Goal: Task Accomplishment & Management: Complete application form

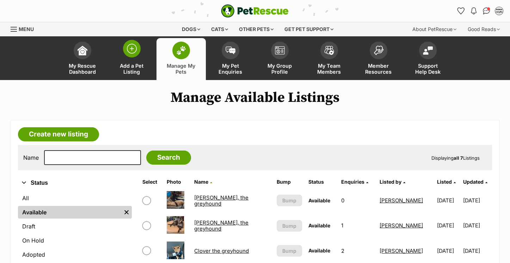
click at [135, 55] on span at bounding box center [132, 49] width 18 height 18
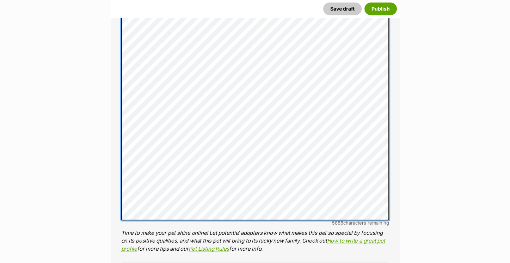
scroll to position [483, 0]
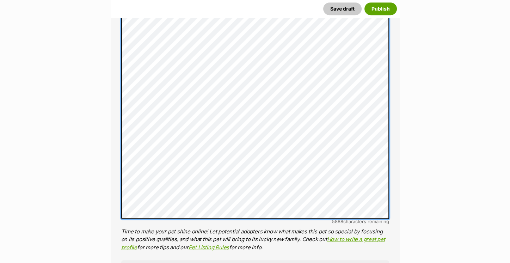
click at [116, 73] on div "About This Pet Name Henlo there, it looks like you might be using the pet name …" at bounding box center [255, 126] width 289 height 685
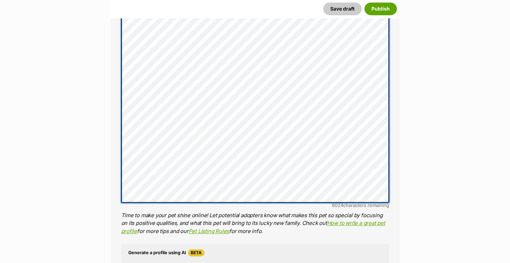
scroll to position [491, 0]
click at [121, 73] on div "About This Pet Name Henlo there, it looks like you might be using the pet name …" at bounding box center [255, 113] width 289 height 677
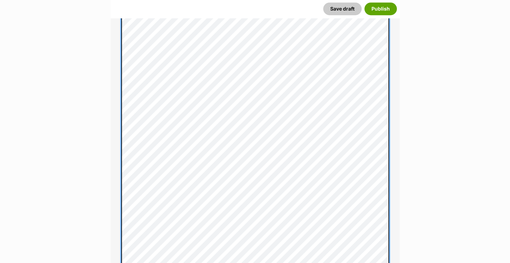
scroll to position [621, 0]
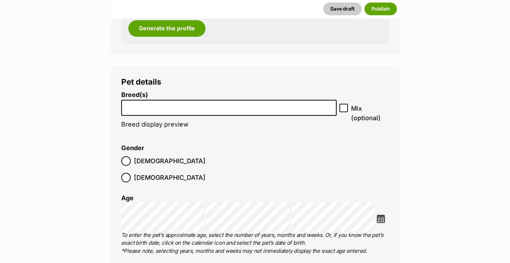
scroll to position [950, 0]
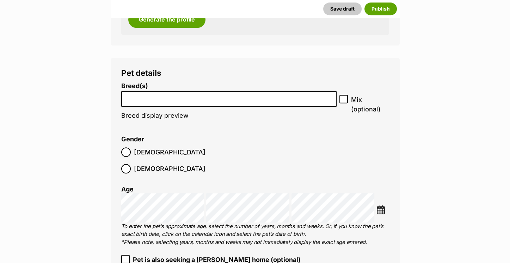
click at [148, 94] on input "search" at bounding box center [229, 96] width 210 height 7
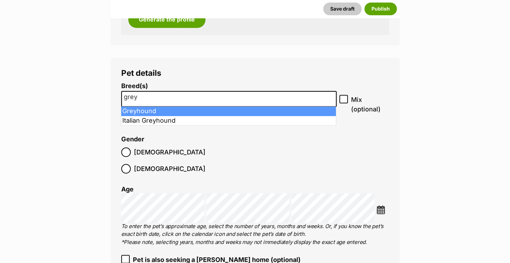
type input "grey"
select select "101"
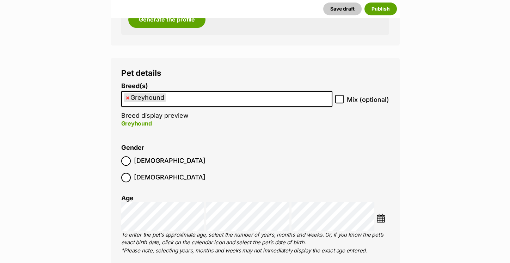
click at [379, 214] on img at bounding box center [381, 218] width 9 height 9
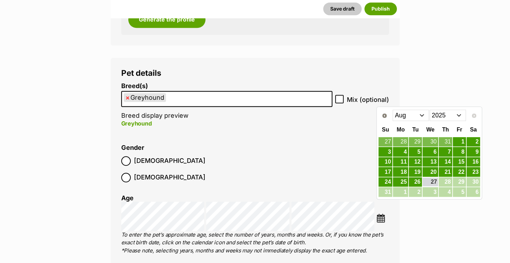
click at [447, 115] on select "2015 2016 2017 2018 2019 2020 2021 2022 2023 2024 2025" at bounding box center [448, 115] width 36 height 11
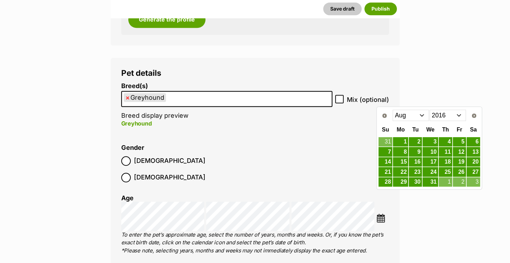
click at [418, 112] on select "Jan Feb Mar Apr May Jun Jul Aug Sep Oct Nov Dec" at bounding box center [411, 115] width 36 height 11
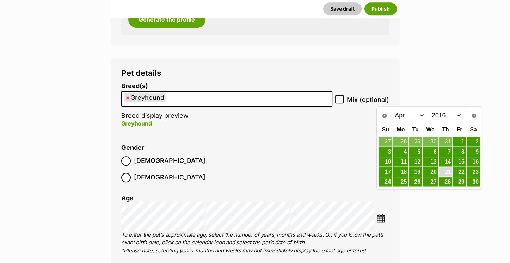
click at [451, 170] on link "21" at bounding box center [445, 171] width 13 height 9
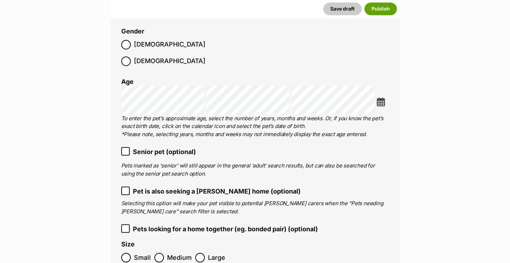
scroll to position [1066, 0]
click at [142, 147] on span "Senior pet (optional)" at bounding box center [164, 152] width 63 height 10
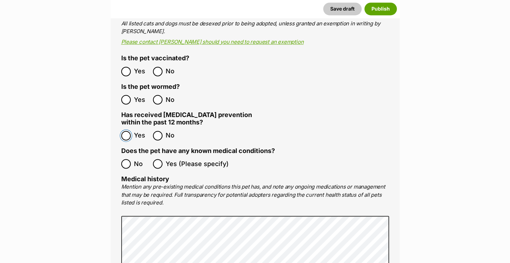
scroll to position [1424, 0]
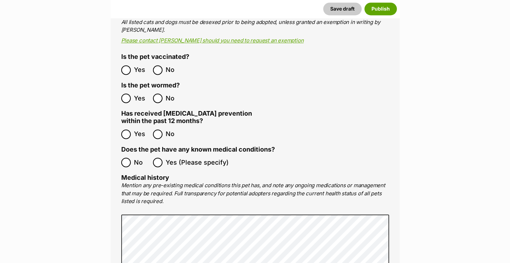
click at [476, 176] on main "New listing Listing owner Choose an owner Jasmin The owner of the pet listing i…" at bounding box center [255, 84] width 510 height 2837
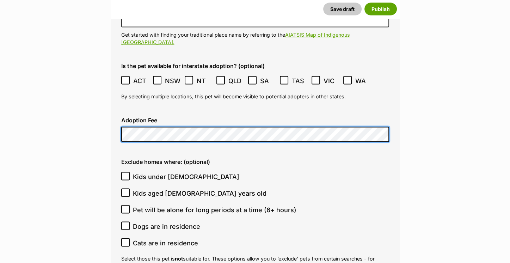
scroll to position [1918, 0]
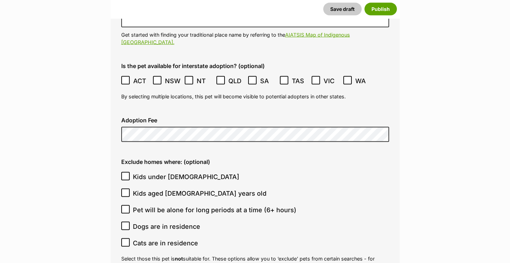
click at [125, 240] on icon at bounding box center [125, 242] width 5 height 5
click at [125, 238] on input "Cats are in residence" at bounding box center [125, 242] width 8 height 8
checkbox input "true"
click at [123, 224] on icon at bounding box center [125, 226] width 5 height 5
click at [123, 222] on input "Dogs are in residence" at bounding box center [125, 226] width 8 height 8
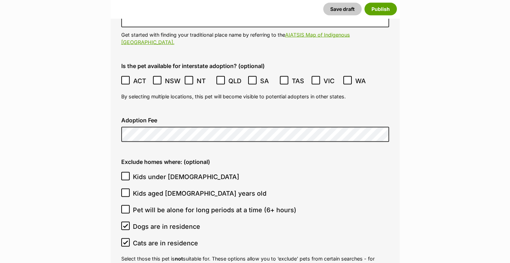
click at [123, 224] on icon at bounding box center [125, 226] width 5 height 5
click at [123, 222] on input "Dogs are in residence" at bounding box center [125, 226] width 8 height 8
checkbox input "false"
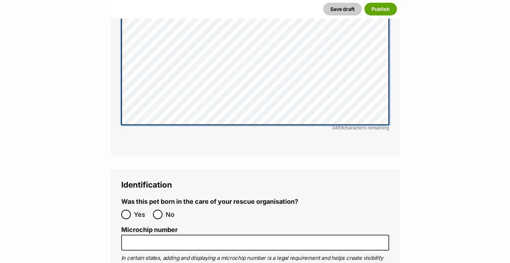
scroll to position [2354, 0]
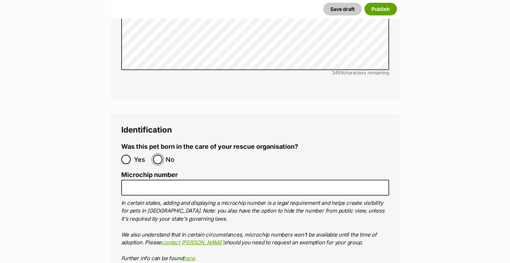
click at [155, 155] on input "No" at bounding box center [158, 160] width 10 height 10
radio input "true"
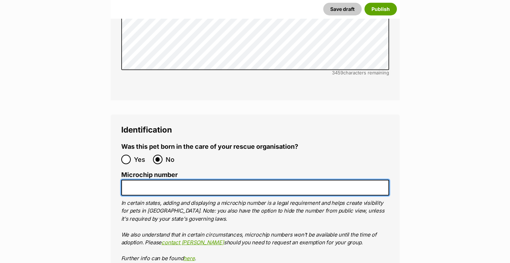
click at [158, 180] on input "Microchip number" at bounding box center [255, 188] width 268 height 16
paste input "956000004363684"
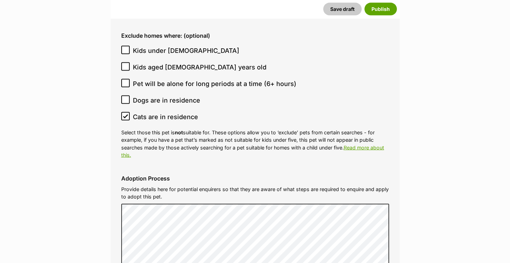
scroll to position [1903, 0]
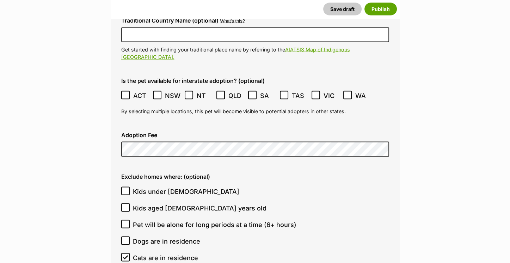
type input "956000004363684"
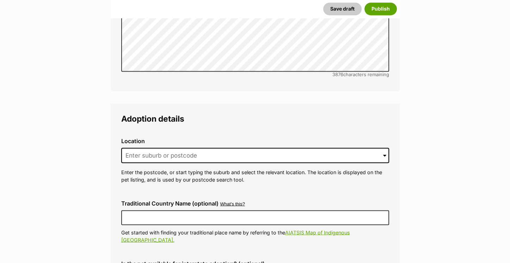
scroll to position [1720, 0]
click at [136, 148] on div "Location 0 options available. Arrow down to browse or start typing to filter. E…" at bounding box center [255, 160] width 279 height 57
click at [134, 148] on input at bounding box center [255, 156] width 268 height 16
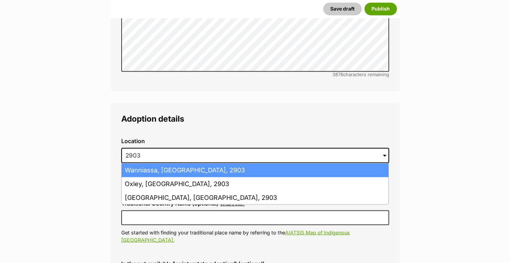
click at [144, 163] on li "Wanniassa, Australian Capital Territory, 2903" at bounding box center [255, 170] width 267 height 14
type input "Wanniassa, Australian Capital Territory, 2903"
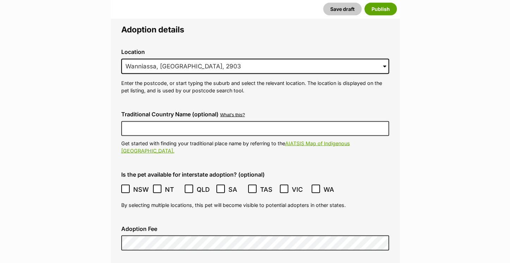
scroll to position [1811, 0]
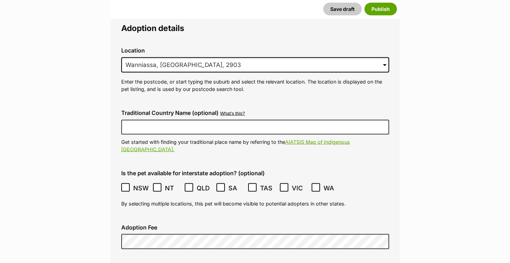
click at [125, 186] on icon at bounding box center [125, 187] width 4 height 3
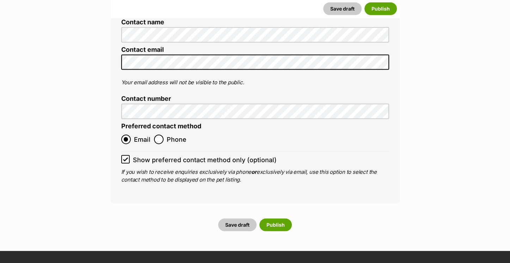
scroll to position [2811, 0]
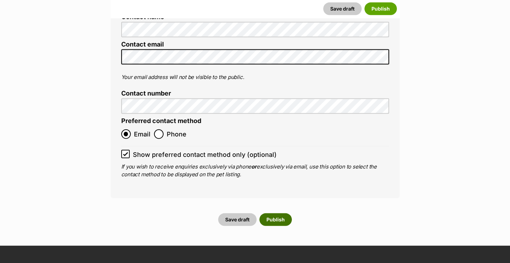
click at [272, 213] on button "Publish" at bounding box center [275, 219] width 32 height 13
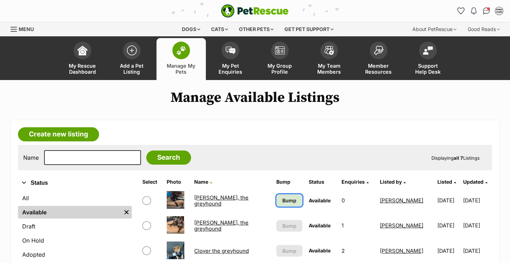
click at [282, 199] on span "Bump" at bounding box center [289, 200] width 14 height 7
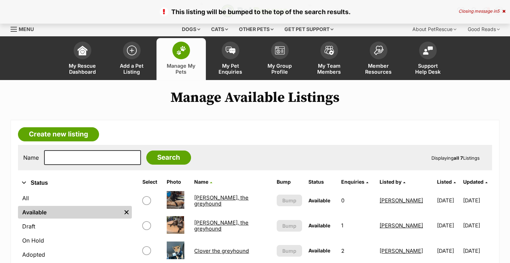
click at [228, 202] on link "[PERSON_NAME], the greyhound" at bounding box center [221, 200] width 54 height 13
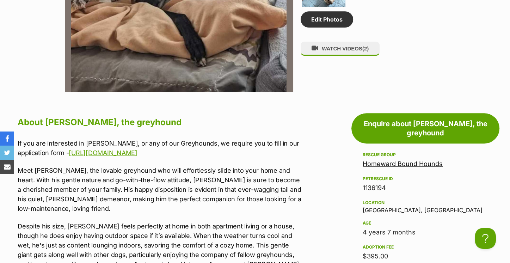
drag, startPoint x: 161, startPoint y: 153, endPoint x: 17, endPoint y: 140, distance: 144.4
copy p "If you are interested in Blakey, or any of our Greyhounds, we require you to fi…"
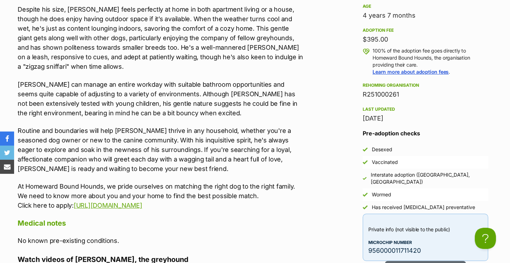
scroll to position [724, 0]
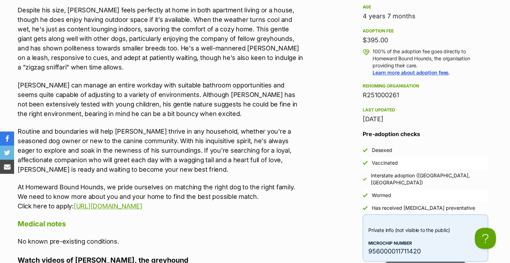
drag, startPoint x: 194, startPoint y: 204, endPoint x: 10, endPoint y: 183, distance: 184.9
copy p "At Homeward Bound Hounds, we pride ourselves on matching the right dog to the r…"
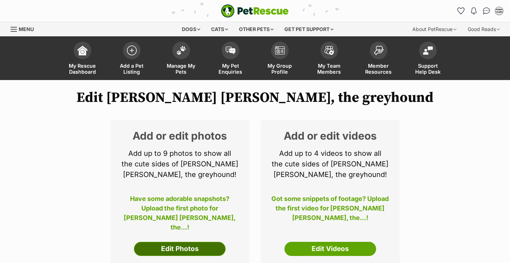
click at [198, 247] on link "Edit Photos" at bounding box center [180, 249] width 92 height 14
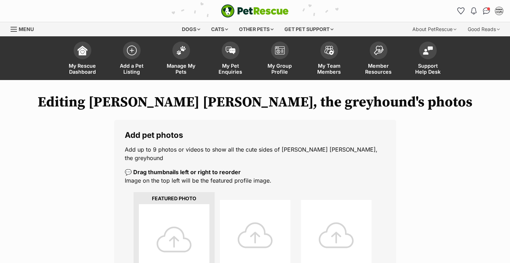
click at [188, 220] on div at bounding box center [174, 239] width 71 height 71
click at [182, 219] on div at bounding box center [174, 239] width 71 height 71
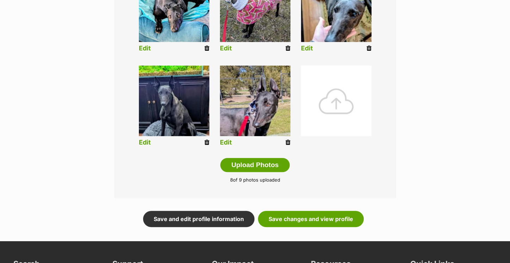
scroll to position [332, 0]
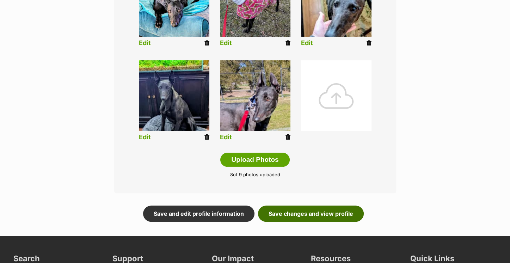
click at [305, 206] on link "Save changes and view profile" at bounding box center [311, 214] width 106 height 16
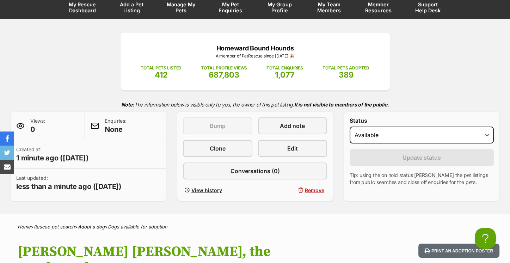
click at [247, 251] on h1 "[PERSON_NAME] [PERSON_NAME], the greyhound" at bounding box center [164, 260] width 293 height 32
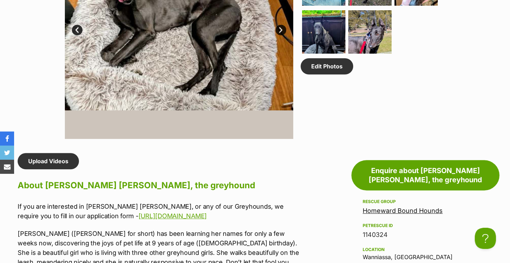
scroll to position [479, 0]
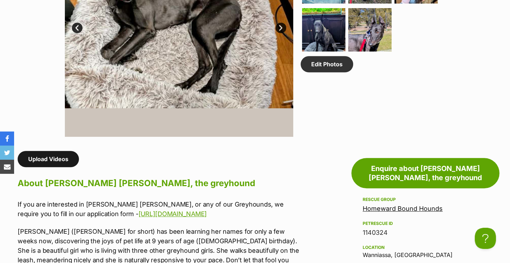
click at [52, 151] on link "Upload Videos" at bounding box center [48, 159] width 61 height 16
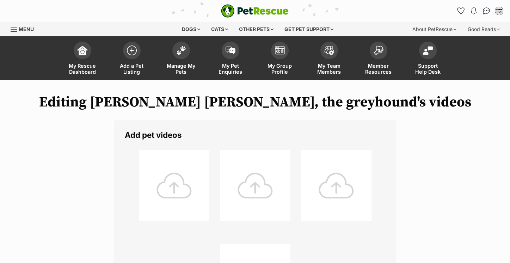
click at [157, 183] on div at bounding box center [174, 185] width 71 height 71
click at [173, 176] on div at bounding box center [174, 185] width 71 height 71
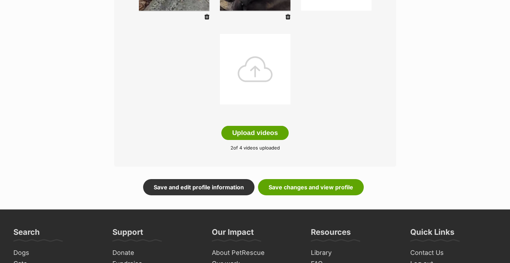
scroll to position [210, 0]
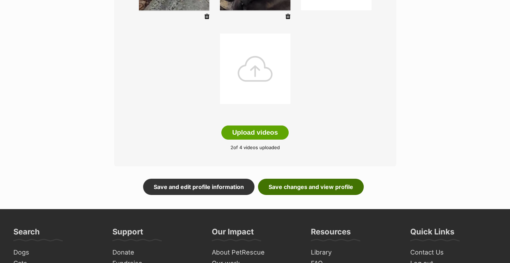
click at [289, 186] on link "Save changes and view profile" at bounding box center [311, 187] width 106 height 16
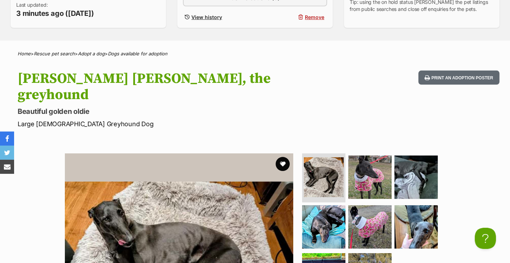
scroll to position [147, 0]
